Goal: Task Accomplishment & Management: Complete application form

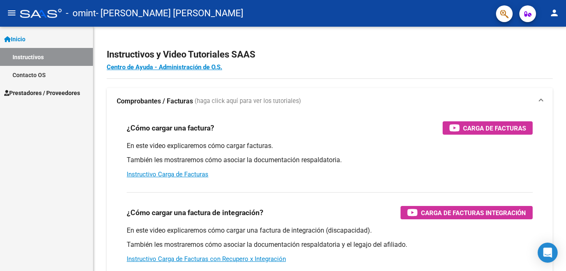
click at [30, 93] on span "Prestadores / Proveedores" at bounding box center [42, 92] width 76 height 9
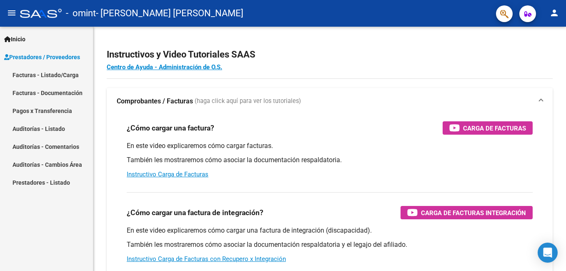
click at [16, 73] on link "Facturas - Listado/Carga" at bounding box center [46, 75] width 93 height 18
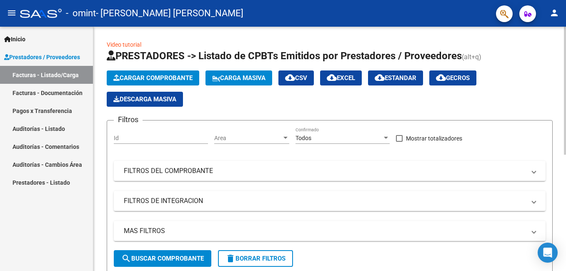
click at [178, 83] on button "Cargar Comprobante" at bounding box center [153, 77] width 93 height 15
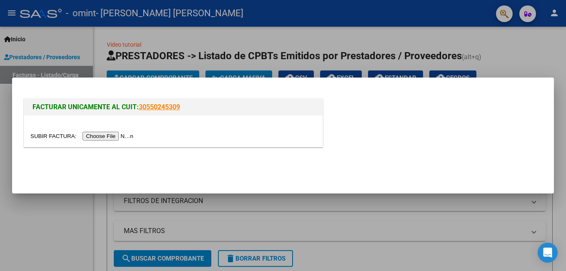
click at [118, 134] on input "file" at bounding box center [82, 136] width 105 height 9
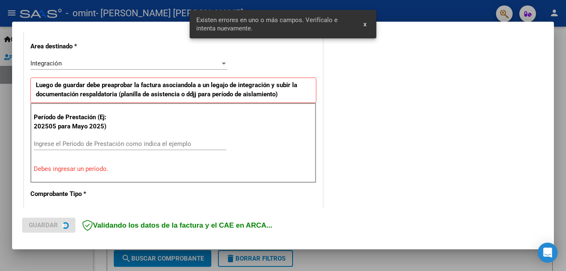
scroll to position [203, 0]
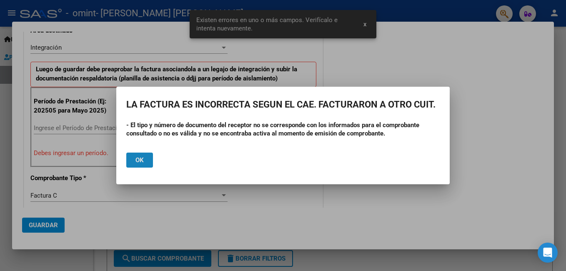
click at [148, 160] on button "Ok" at bounding box center [139, 160] width 27 height 15
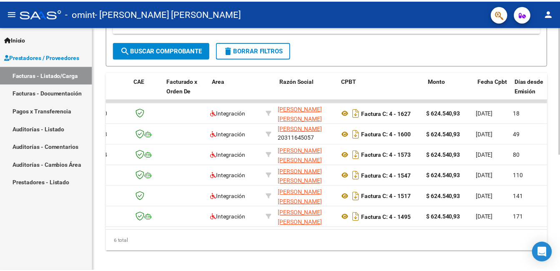
scroll to position [0, 0]
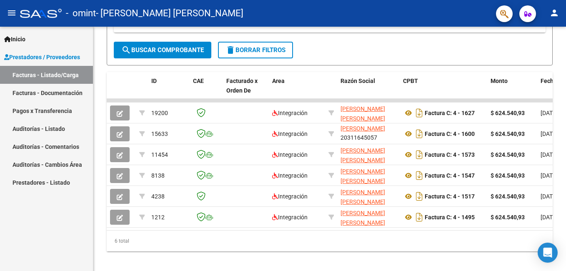
click at [15, 39] on span "Inicio" at bounding box center [14, 39] width 21 height 9
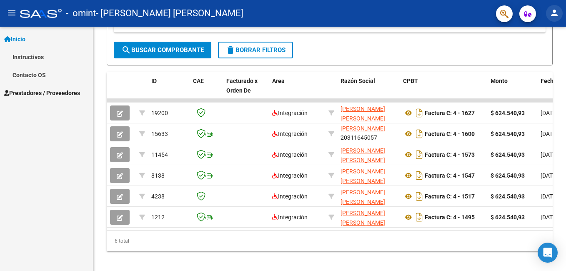
click at [554, 18] on mat-icon "person" at bounding box center [554, 13] width 10 height 10
click at [537, 55] on button "exit_to_app Salir" at bounding box center [537, 55] width 51 height 20
